Goal: Information Seeking & Learning: Learn about a topic

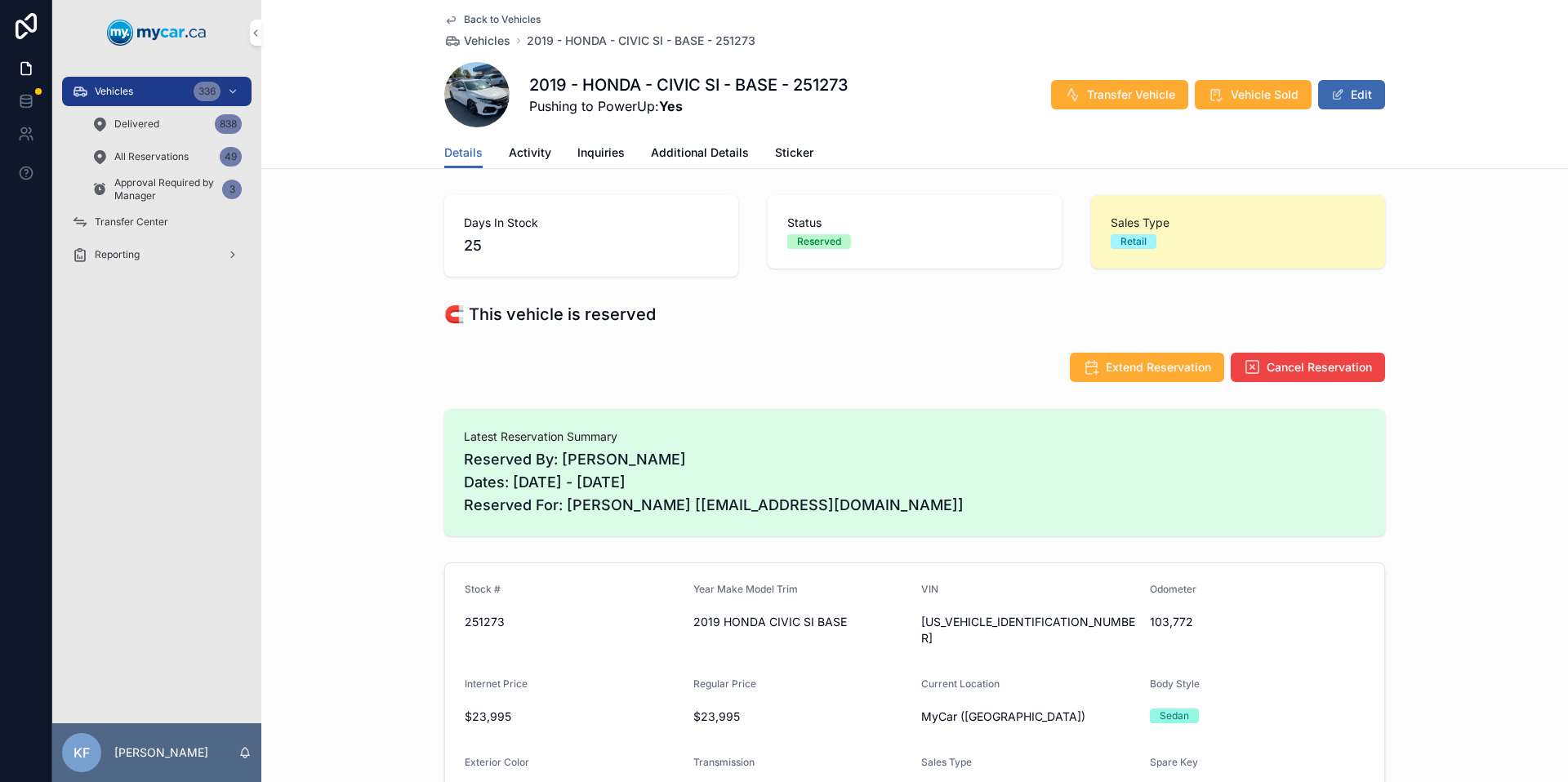
click at [149, 97] on div "Vehicles 336" at bounding box center [156, 91] width 170 height 26
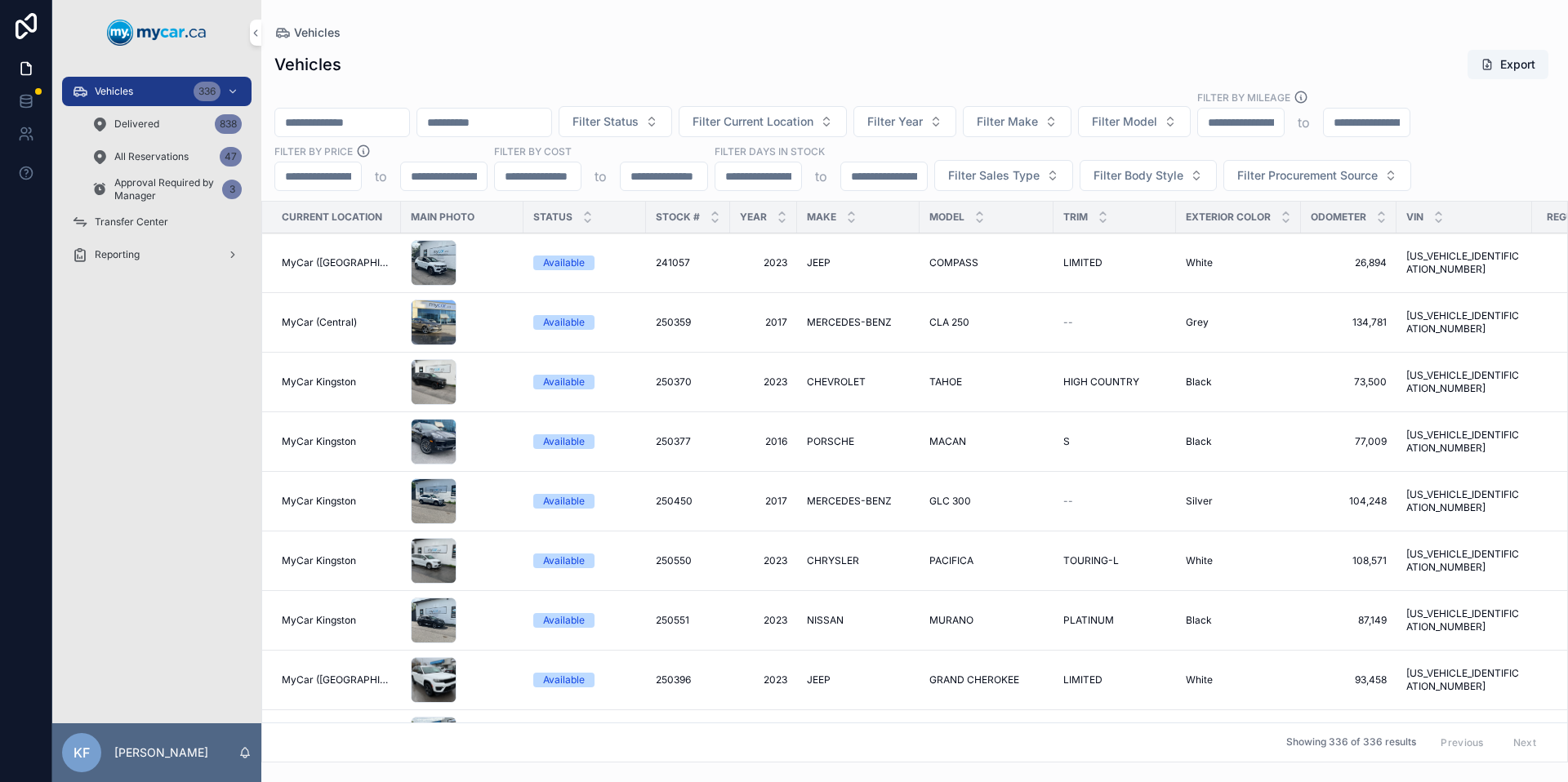
click at [1191, 124] on button "Filter Model" at bounding box center [1135, 121] width 113 height 31
type input "***"
click at [1094, 178] on div "435" at bounding box center [1176, 187] width 227 height 26
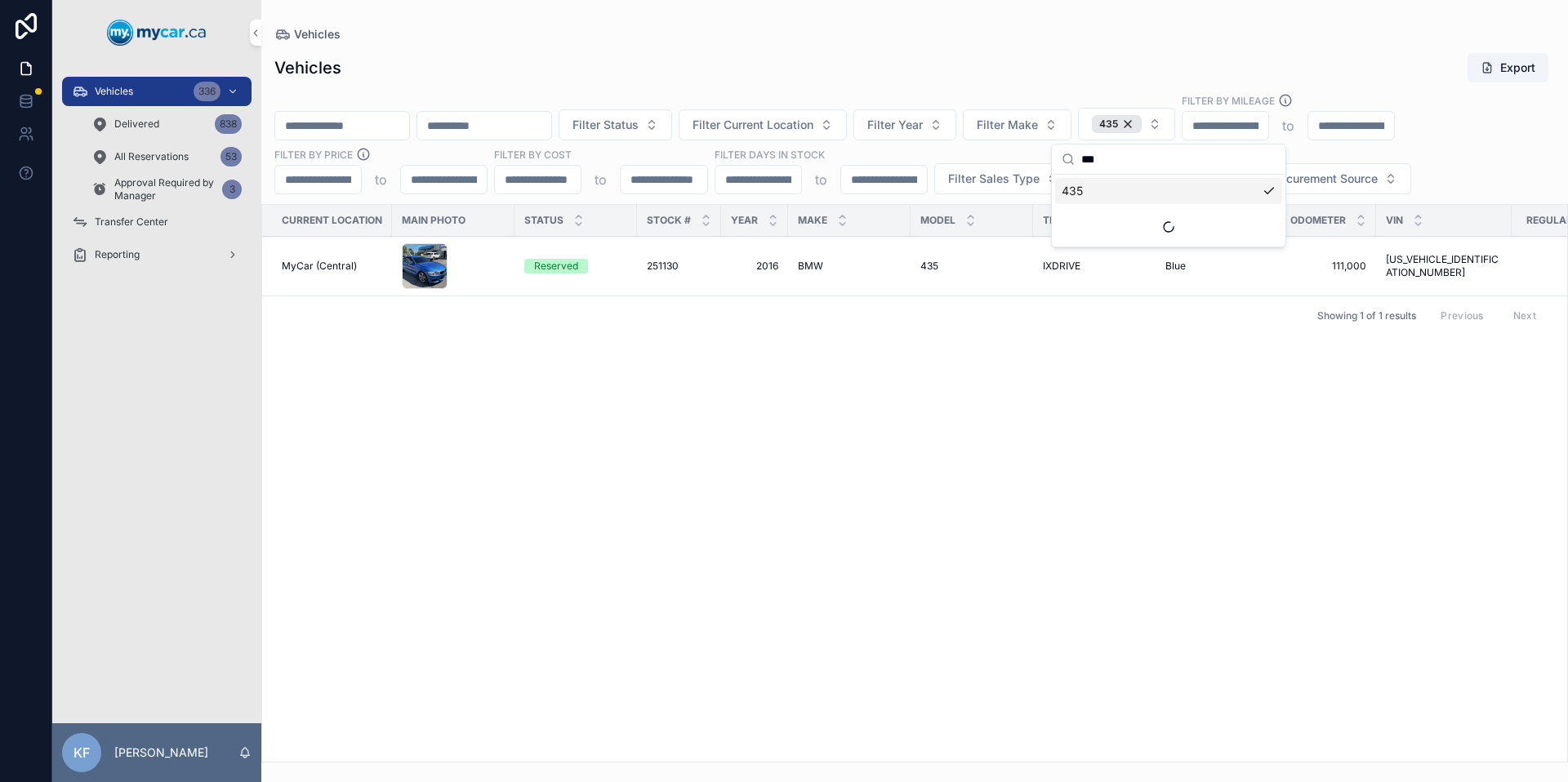
click at [619, 253] on td "Reserved" at bounding box center [576, 267] width 122 height 60
click at [630, 256] on td "Reserved" at bounding box center [576, 267] width 122 height 60
click at [657, 266] on span "251130" at bounding box center [663, 266] width 32 height 13
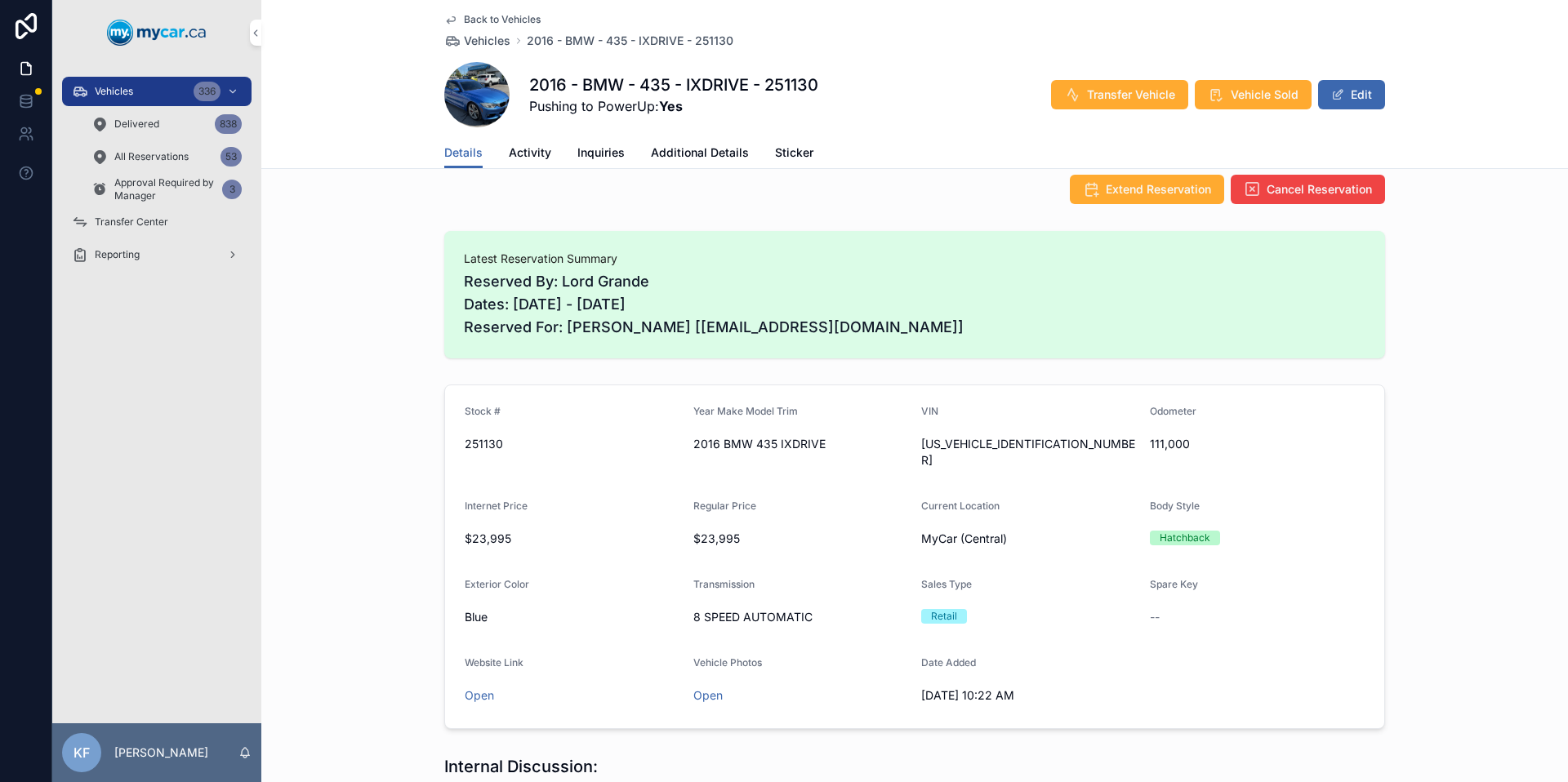
scroll to position [185, 0]
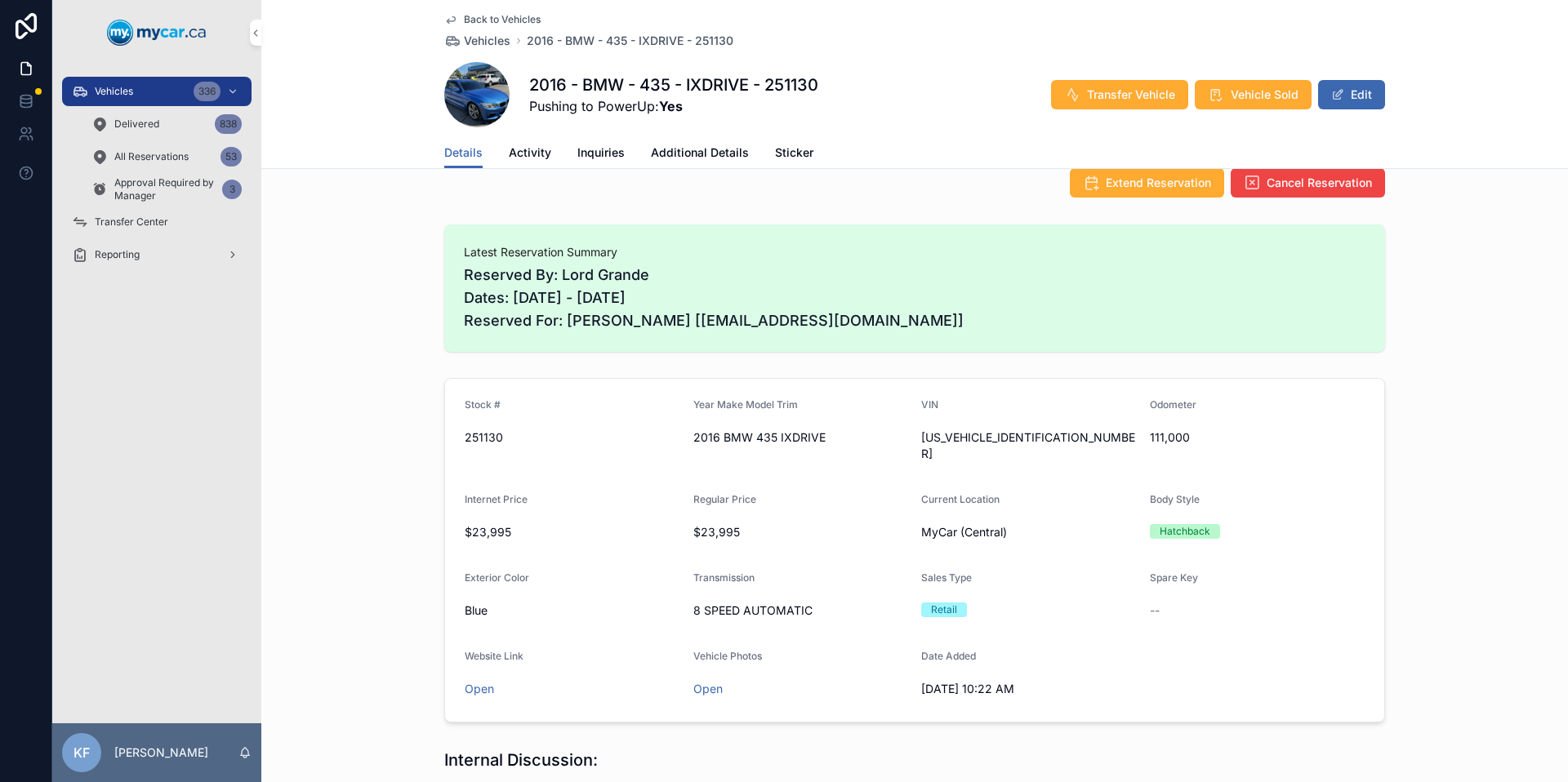
click at [475, 682] on link "Open" at bounding box center [479, 688] width 30 height 13
